Goal: Information Seeking & Learning: Find specific fact

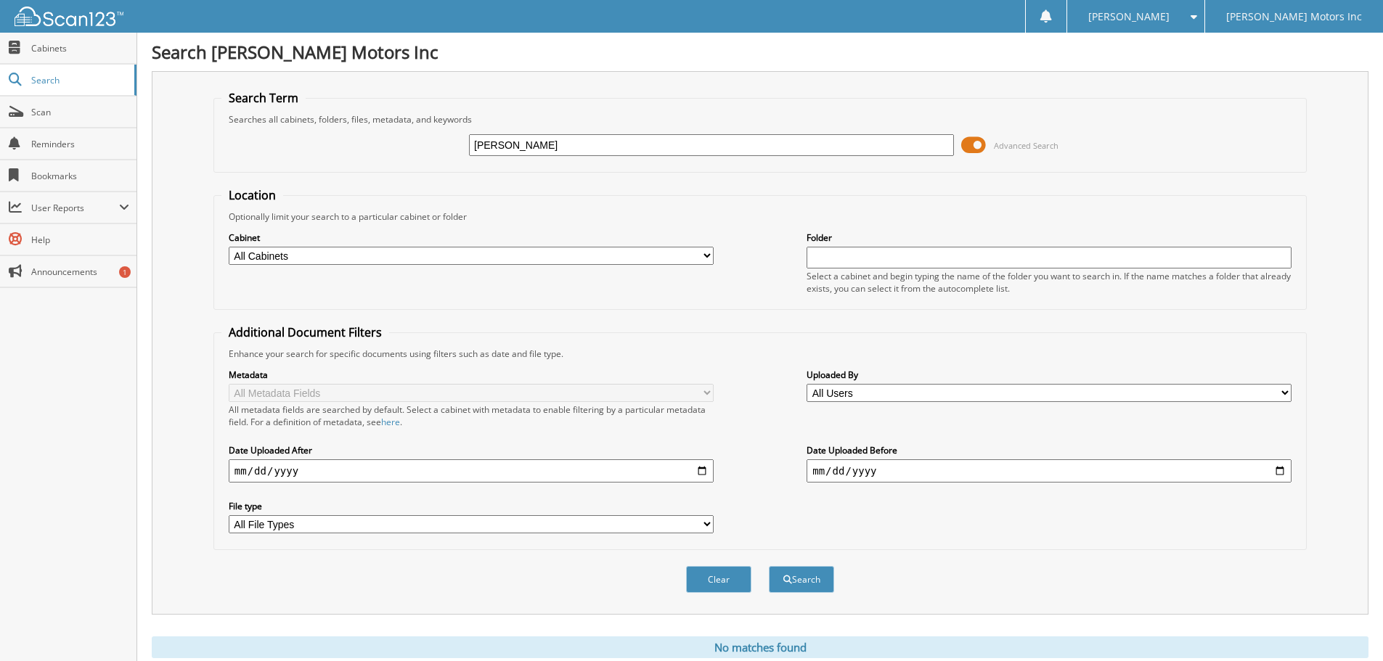
click at [483, 143] on input "resse anderson" at bounding box center [711, 145] width 485 height 22
click at [488, 144] on input "resse anderson" at bounding box center [711, 145] width 485 height 22
type input "reese anderson"
click at [816, 576] on button "Search" at bounding box center [801, 579] width 65 height 27
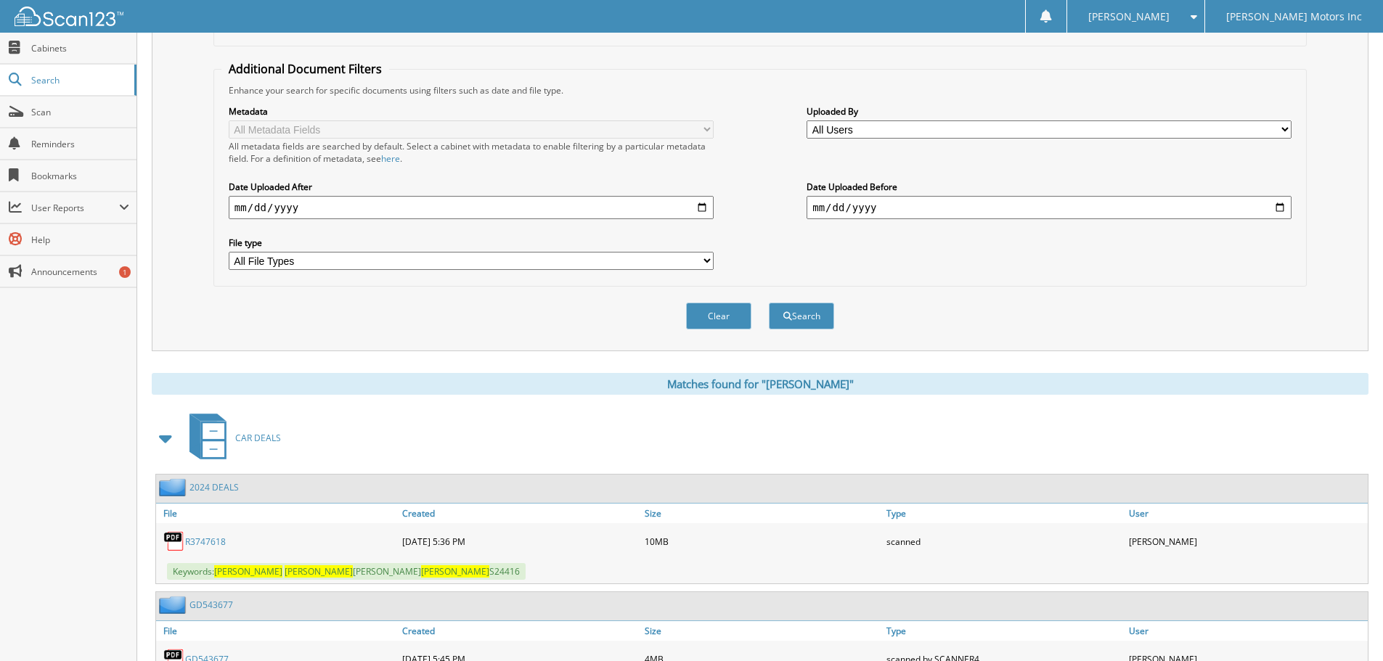
scroll to position [348, 0]
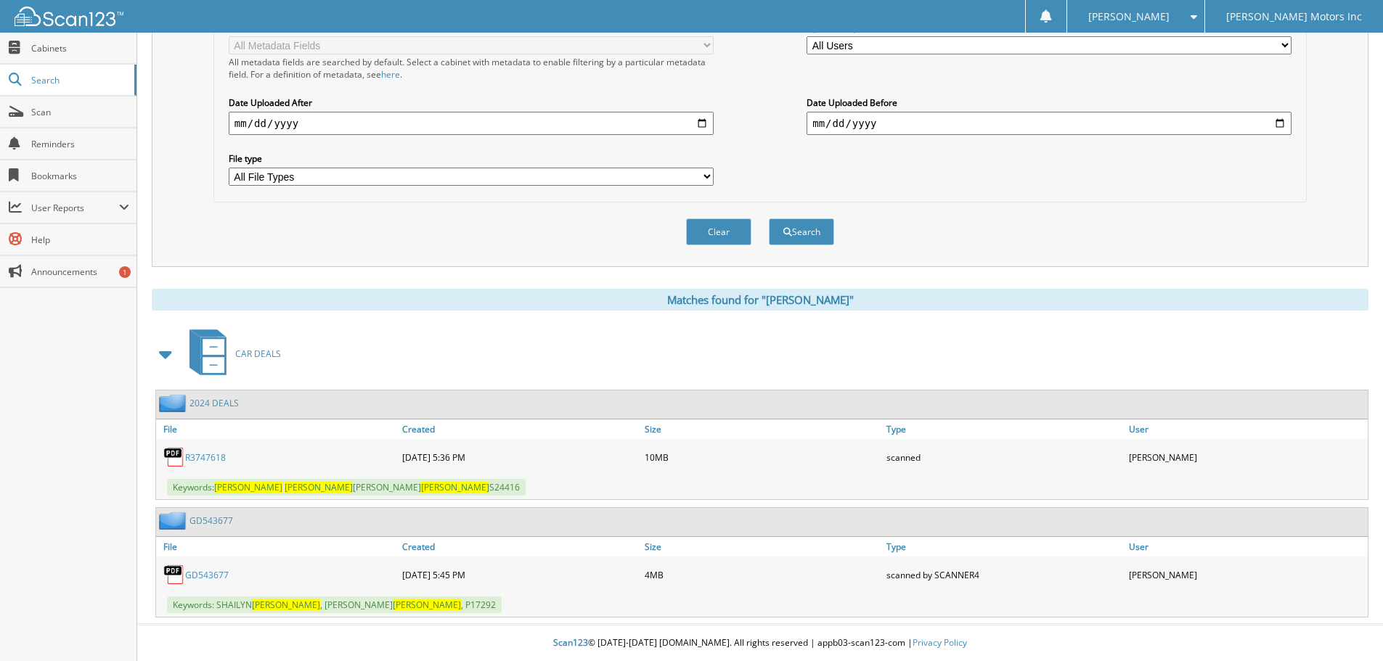
click at [208, 453] on link "R3747618" at bounding box center [205, 457] width 41 height 12
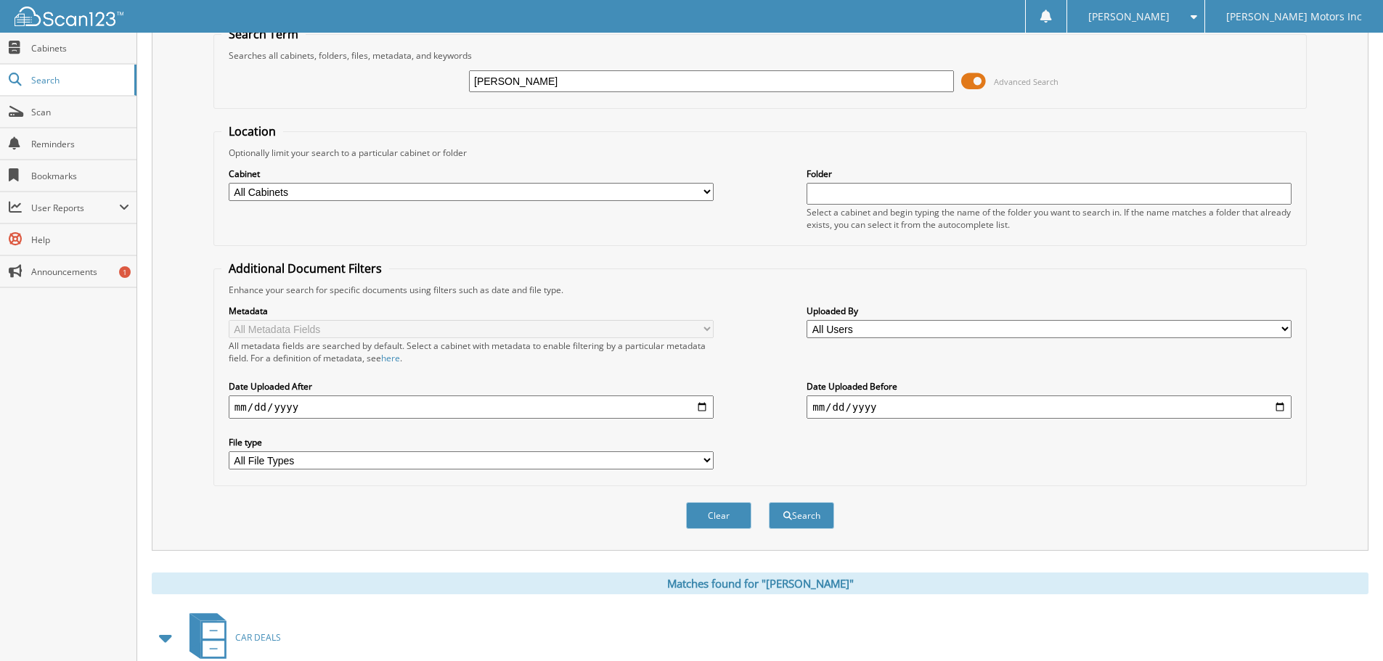
scroll to position [0, 0]
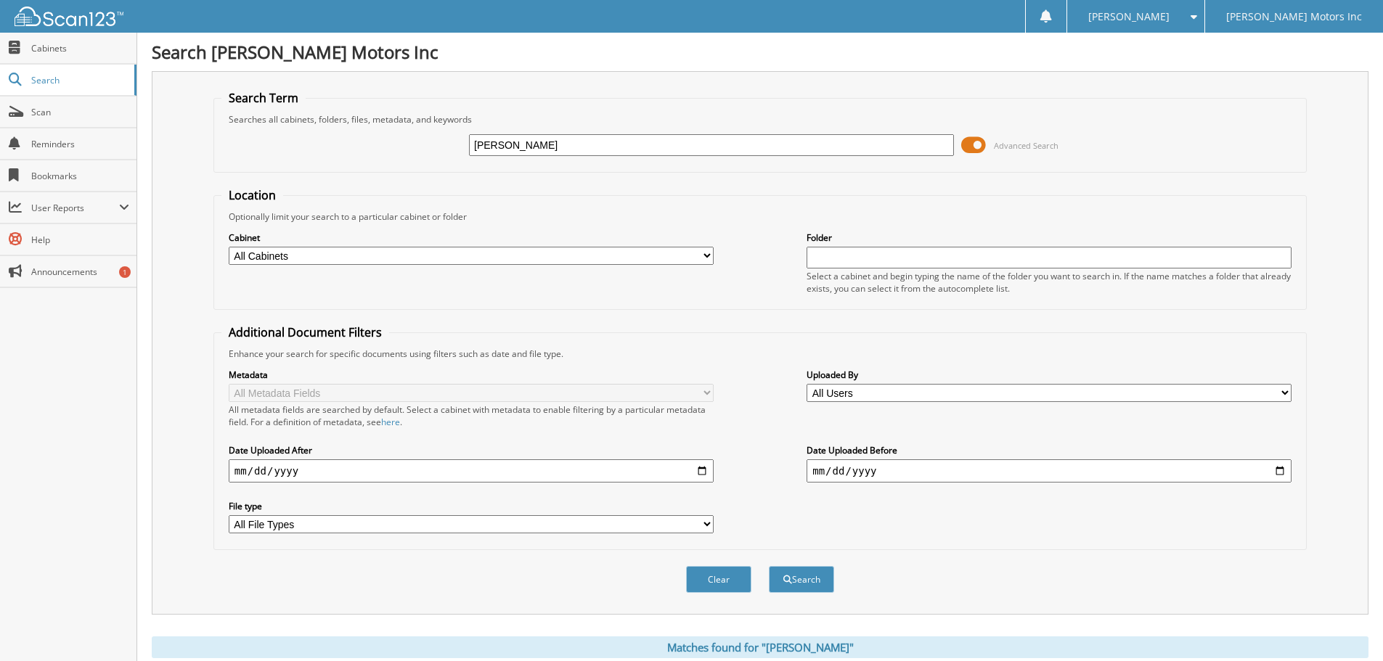
drag, startPoint x: 584, startPoint y: 142, endPoint x: 434, endPoint y: 142, distance: 150.2
click at [434, 142] on div "reese anderson Advanced Search" at bounding box center [759, 145] width 1077 height 39
paste input "Gary La Croix"
type input "Gary La Croix"
click at [804, 587] on button "Search" at bounding box center [801, 579] width 65 height 27
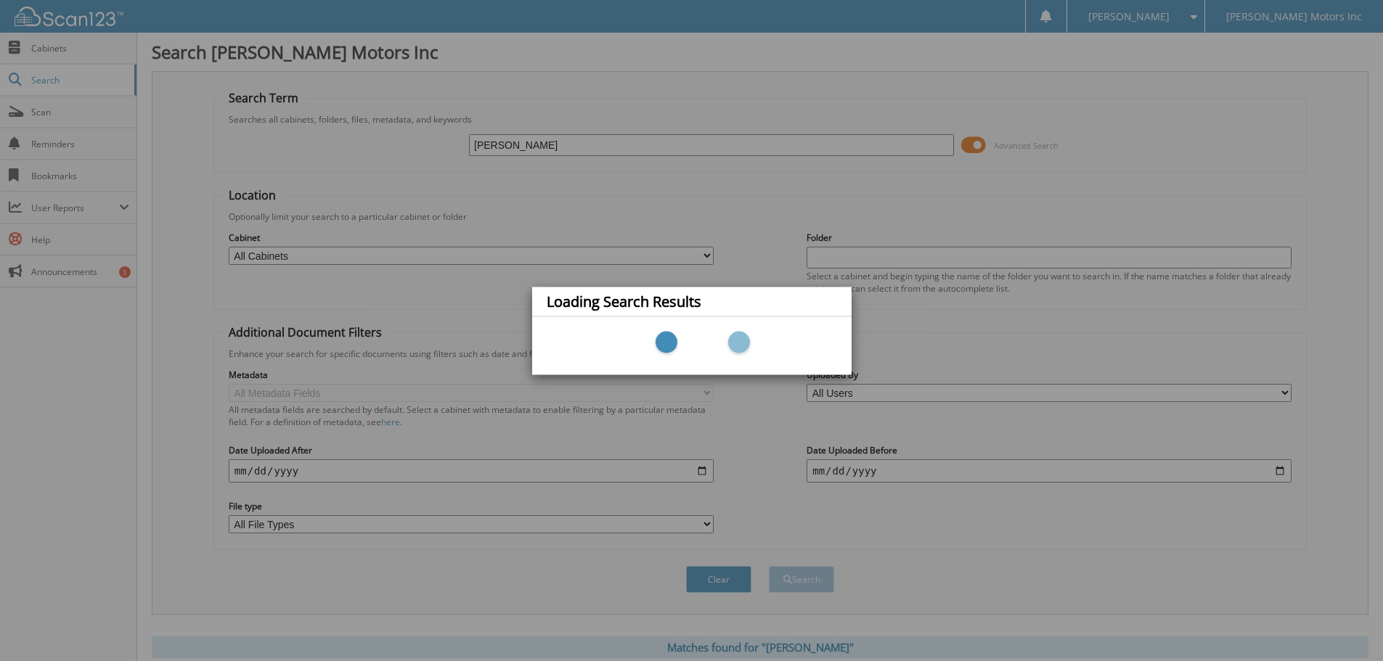
click at [705, 348] on div at bounding box center [692, 346] width 290 height 44
click at [523, 150] on div "Loading Search Results" at bounding box center [691, 330] width 1383 height 661
click at [517, 147] on div "Loading Search Results" at bounding box center [691, 330] width 1383 height 661
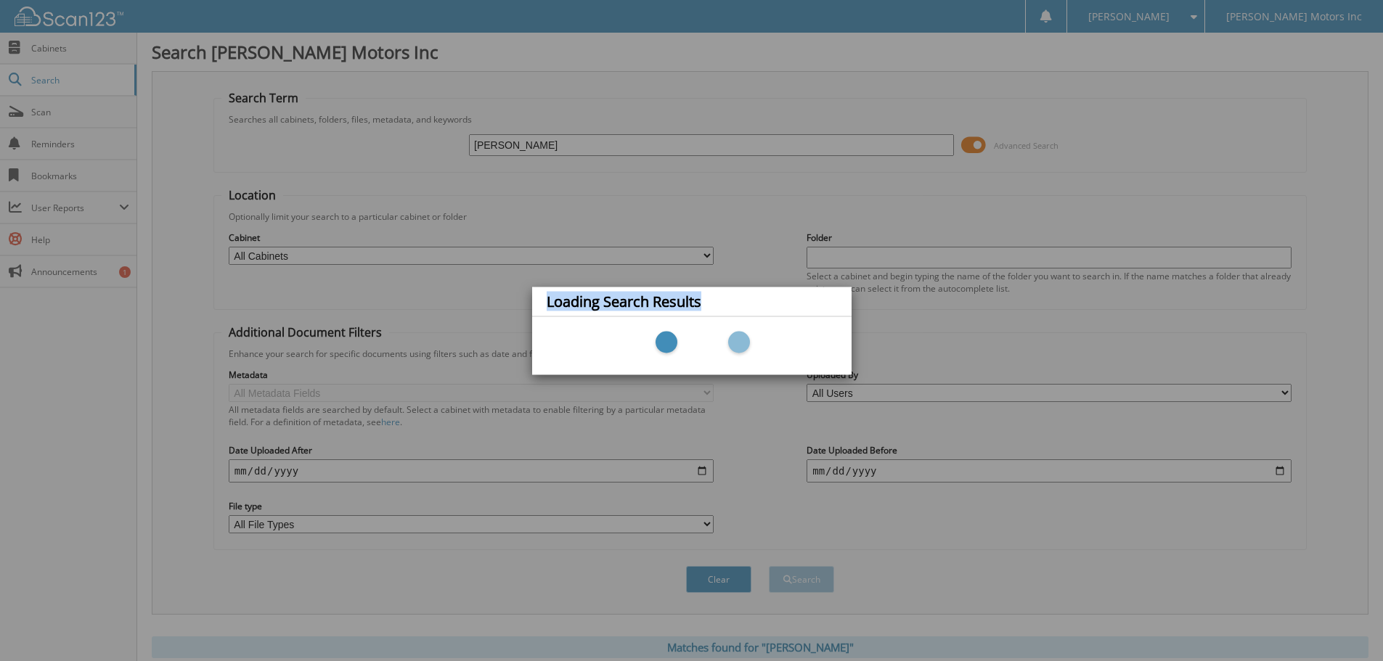
click at [517, 147] on div "Loading Search Results" at bounding box center [691, 330] width 1383 height 661
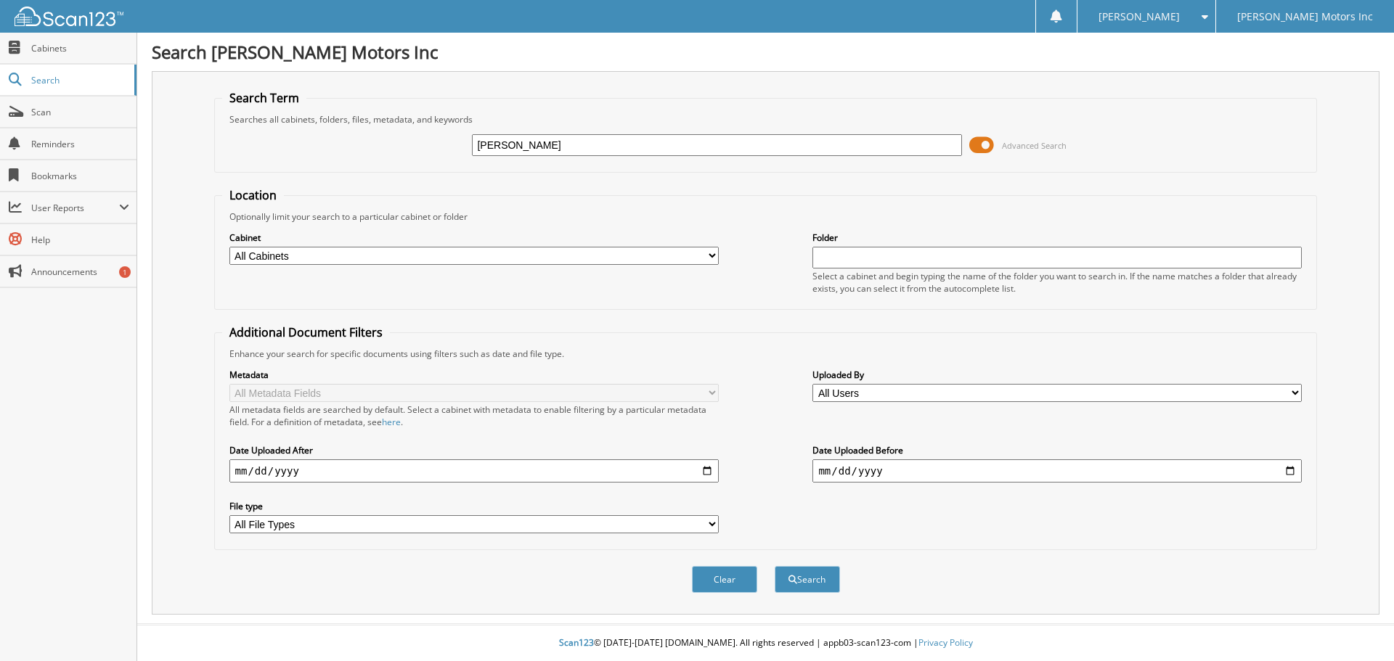
click at [518, 143] on input "Gary La Croix" at bounding box center [716, 145] width 489 height 22
type input "[PERSON_NAME]"
click at [774, 566] on button "Search" at bounding box center [806, 579] width 65 height 27
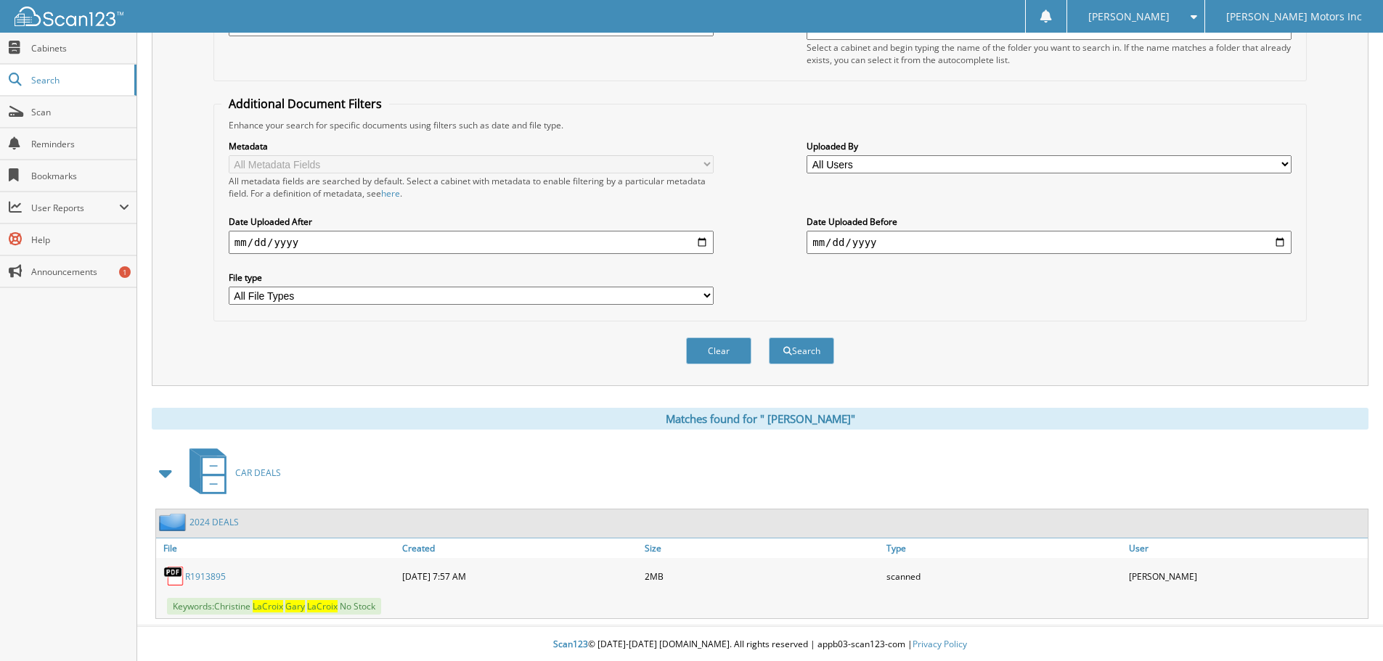
scroll to position [231, 0]
click at [213, 575] on link "R 1 9 1 3 8 9 5" at bounding box center [205, 575] width 41 height 12
